Goal: Transaction & Acquisition: Download file/media

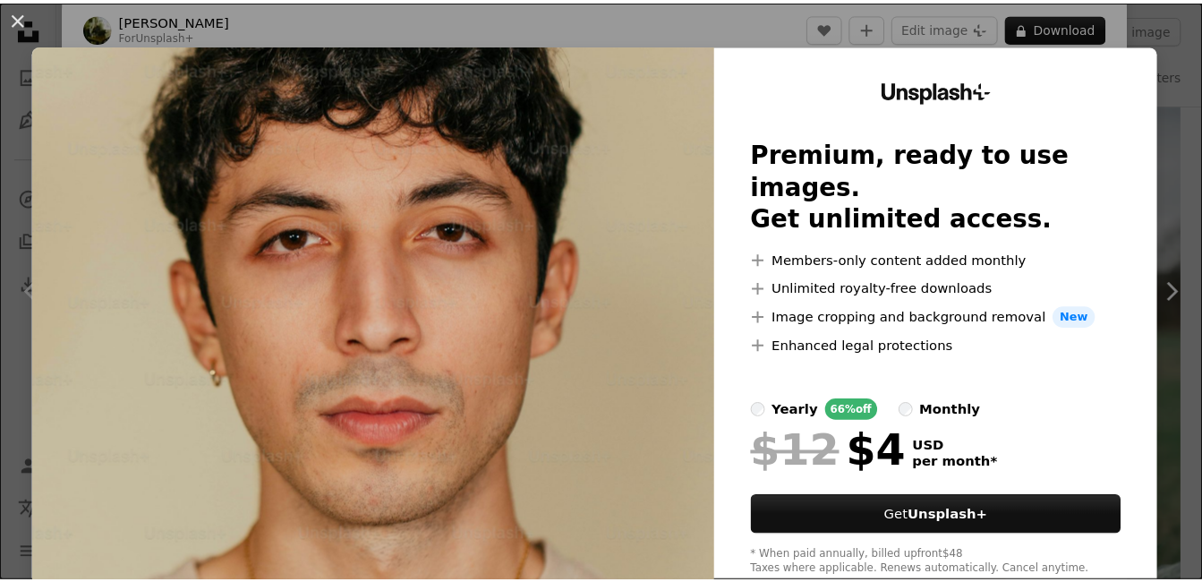
scroll to position [47, 0]
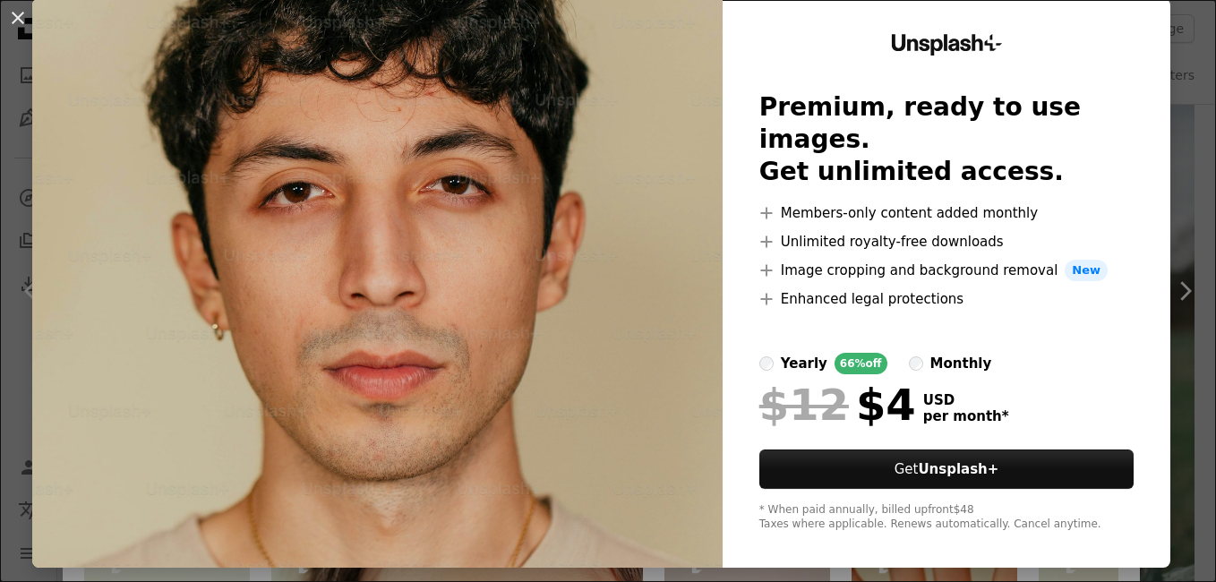
click at [1161, 129] on div "An X shape Unsplash+ Premium, ready to use images. Get unlimited access. A plus…" at bounding box center [608, 291] width 1216 height 582
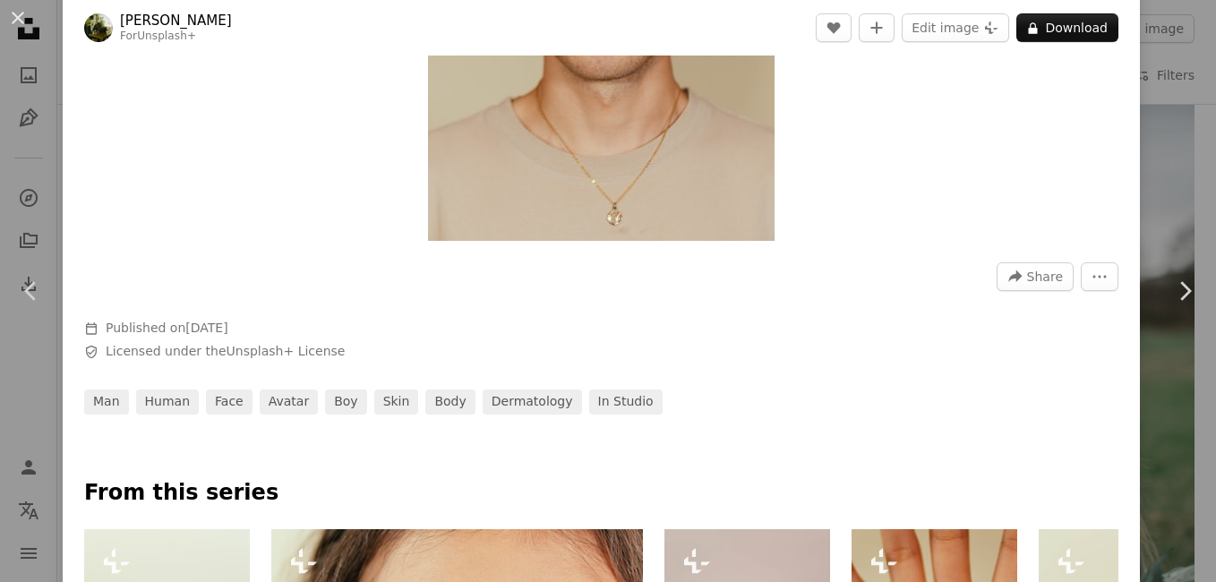
click at [1171, 130] on div "An X shape Chevron left Chevron right [PERSON_NAME] For Unsplash+ A heart A plu…" at bounding box center [608, 291] width 1216 height 582
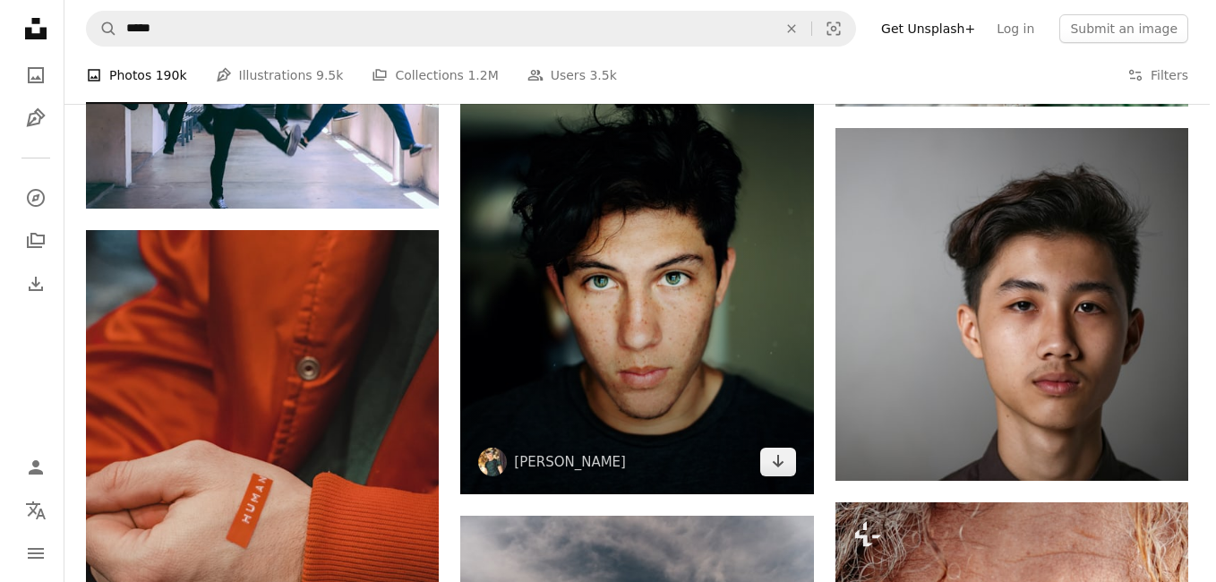
scroll to position [2148, 0]
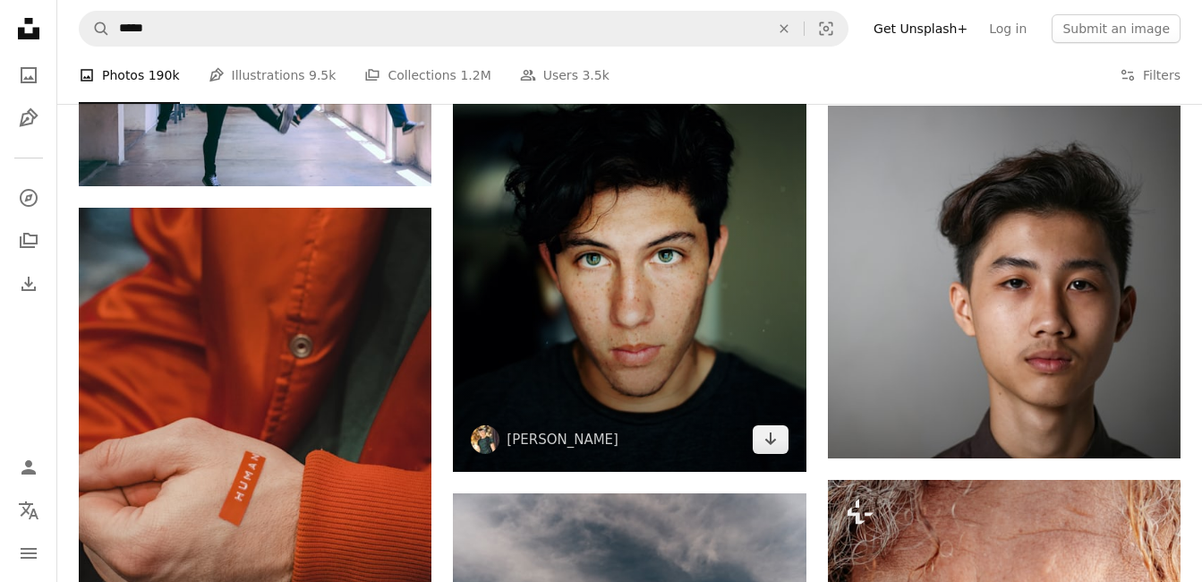
click at [714, 268] on img at bounding box center [629, 253] width 353 height 440
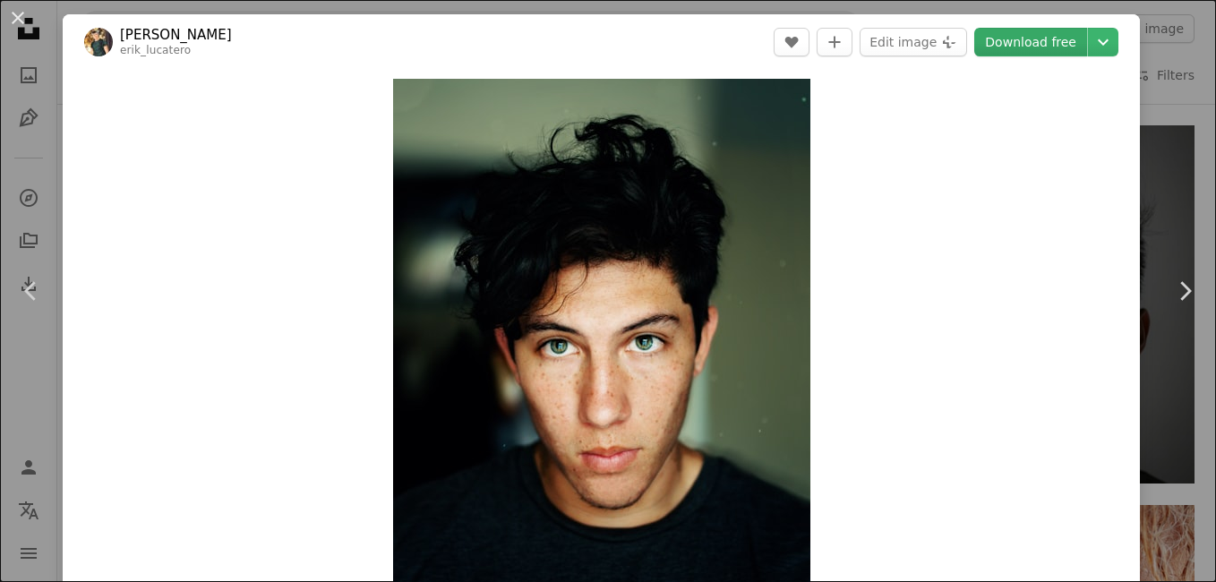
click at [1004, 49] on link "Download free" at bounding box center [1030, 42] width 113 height 29
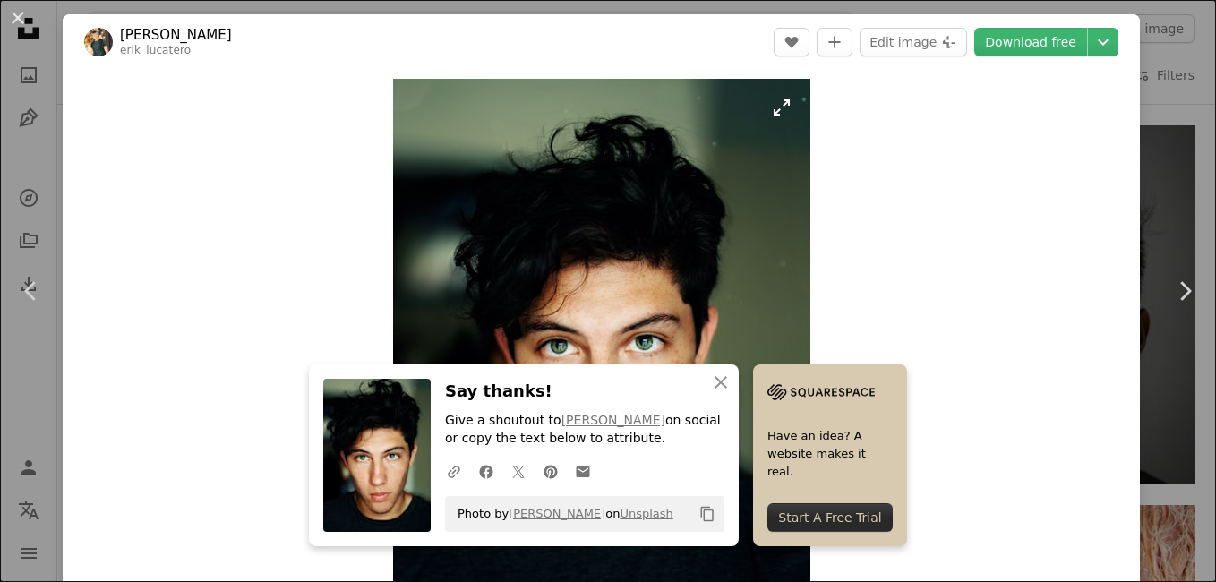
click at [691, 237] on img "Zoom in on this image" at bounding box center [601, 338] width 417 height 519
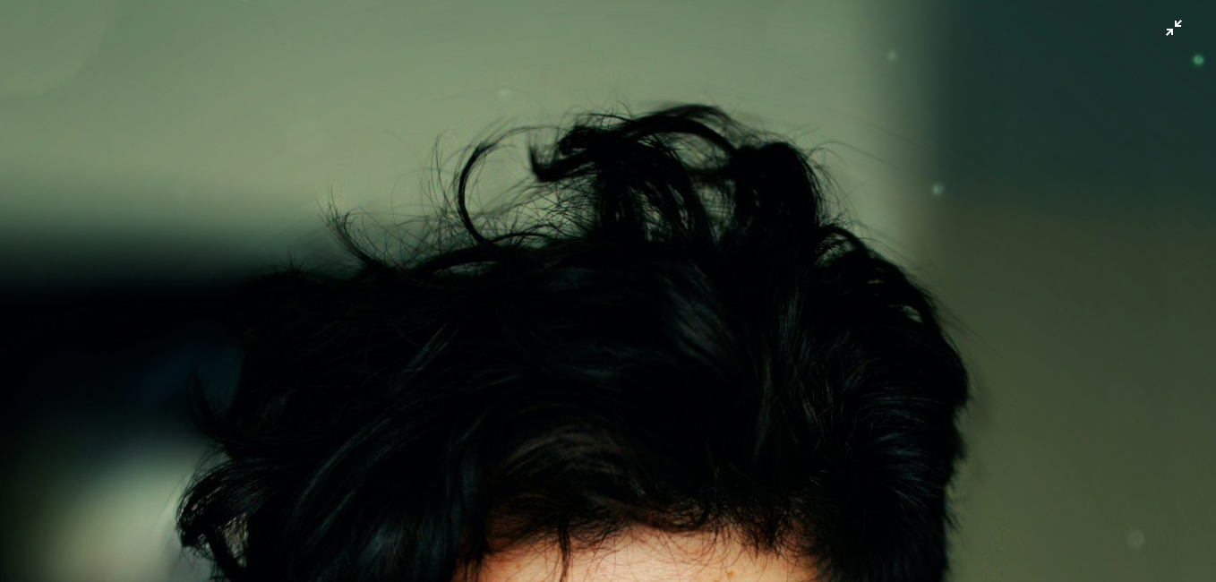
scroll to position [450, 0]
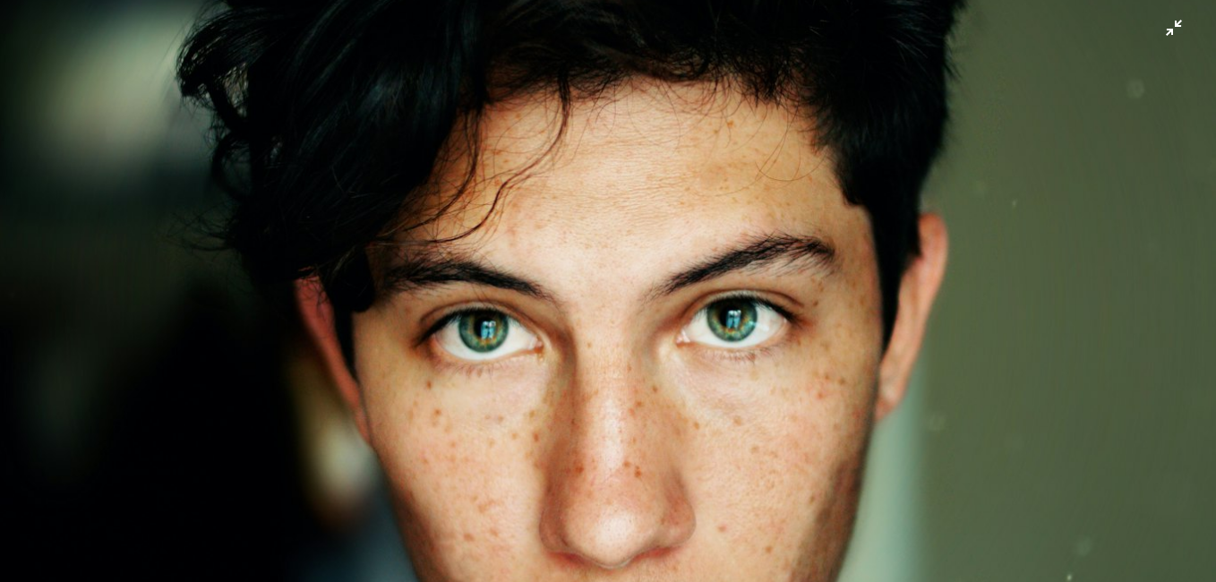
click at [1165, 29] on img "Zoom out on this image" at bounding box center [607, 307] width 1217 height 1516
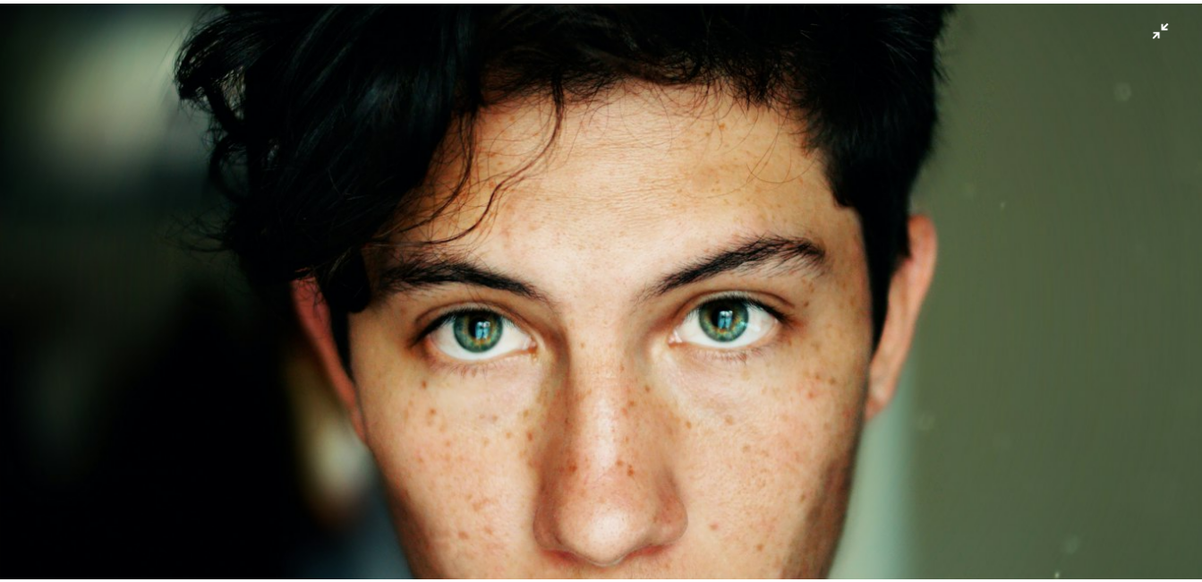
scroll to position [16, 0]
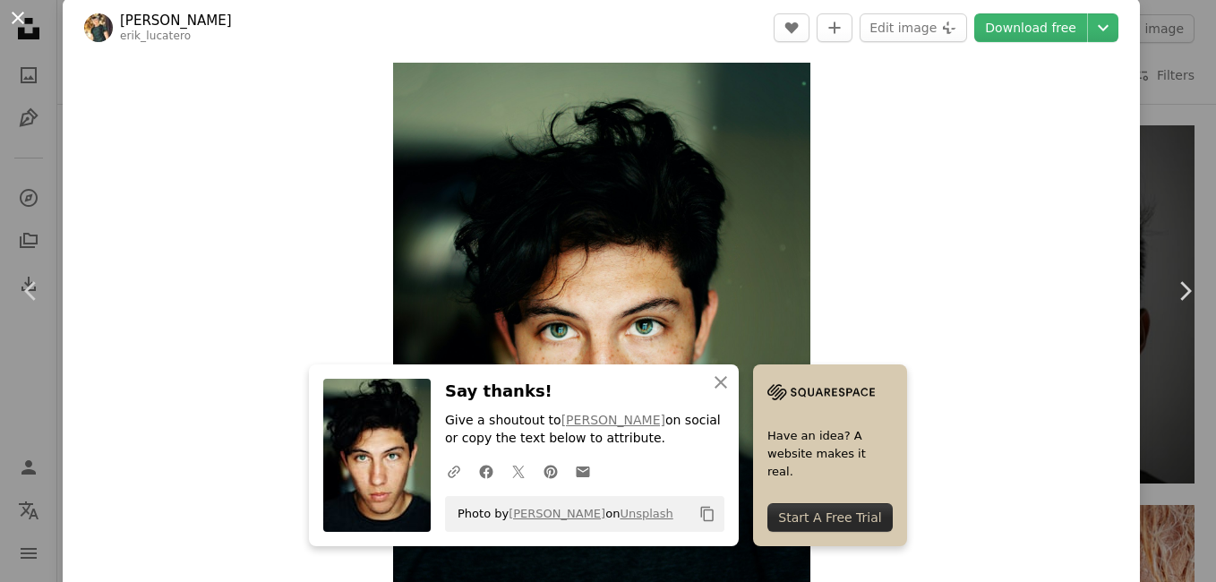
click at [21, 24] on button "An X shape" at bounding box center [17, 17] width 21 height 21
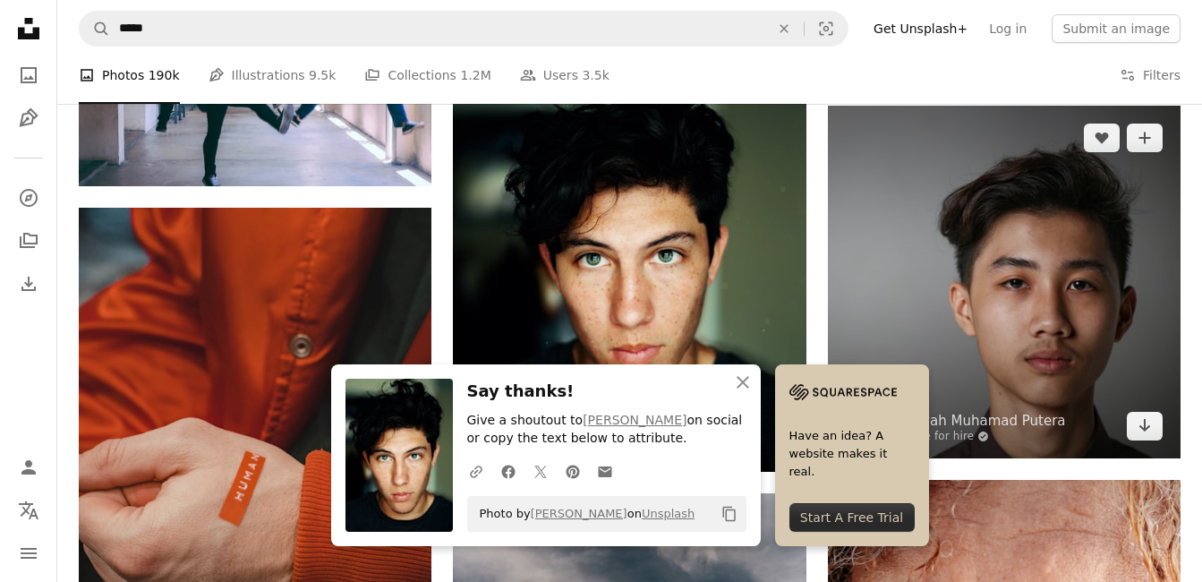
click at [1120, 321] on img at bounding box center [1004, 282] width 353 height 353
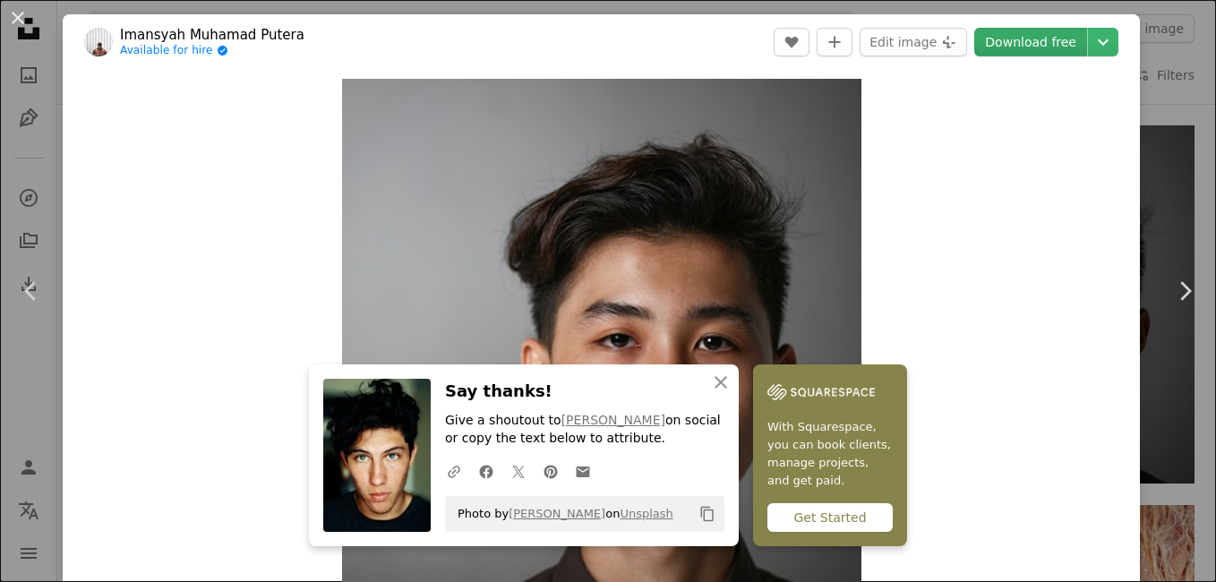
click at [1037, 47] on link "Download free" at bounding box center [1030, 42] width 113 height 29
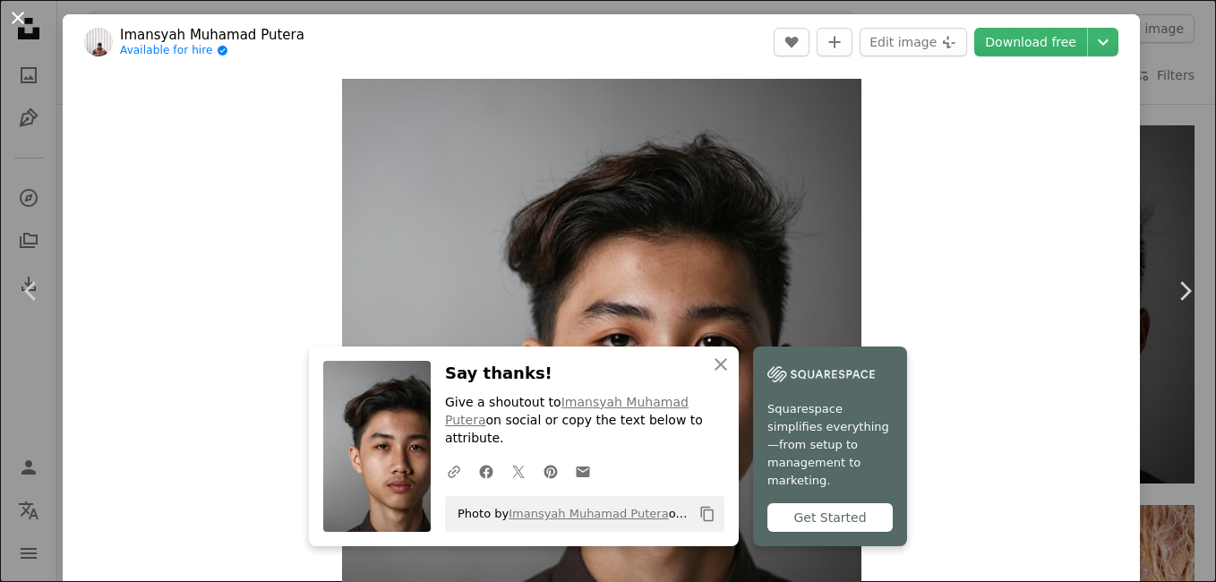
click at [11, 19] on button "An X shape" at bounding box center [17, 17] width 21 height 21
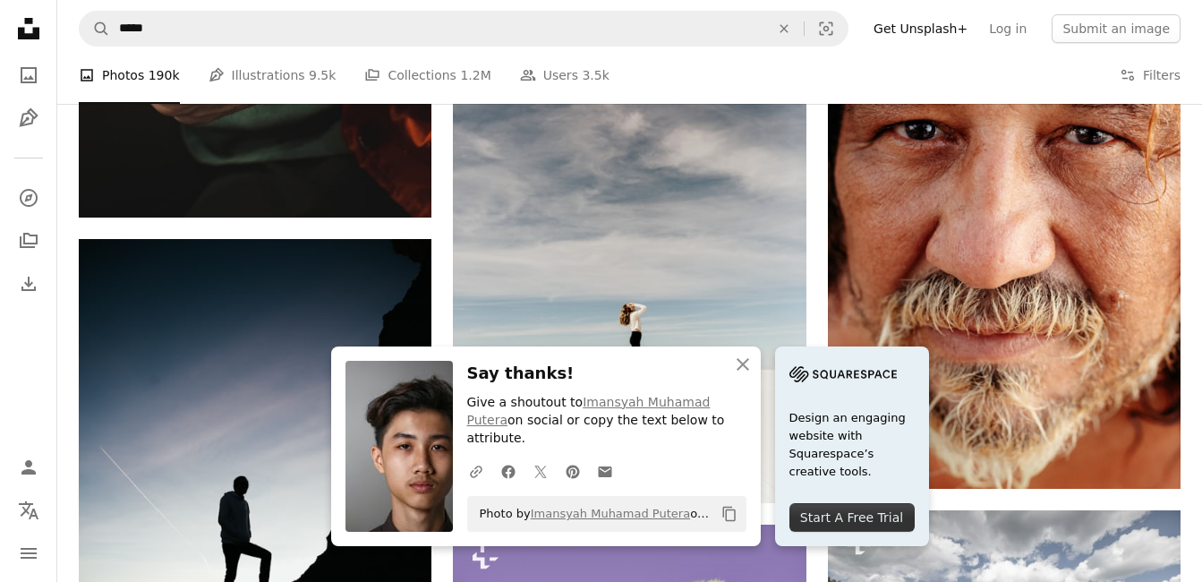
scroll to position [2686, 0]
